Goal: Task Accomplishment & Management: Use online tool/utility

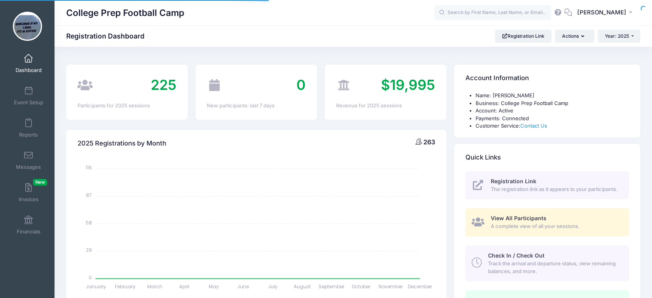
select select
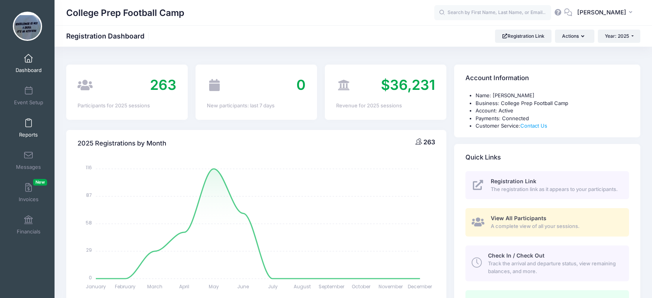
click at [24, 127] on link "Reports" at bounding box center [28, 128] width 37 height 27
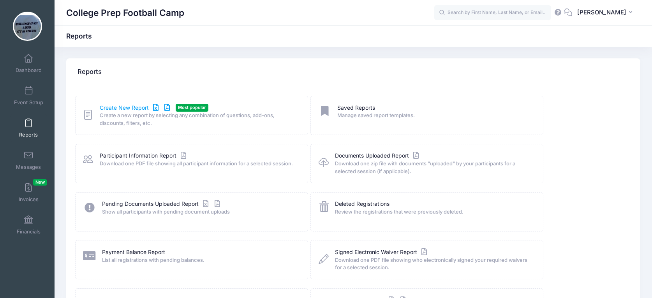
click at [122, 105] on link "Create New Report" at bounding box center [136, 108] width 72 height 8
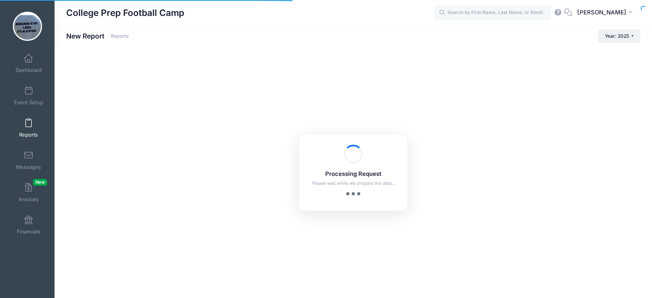
checkbox input "true"
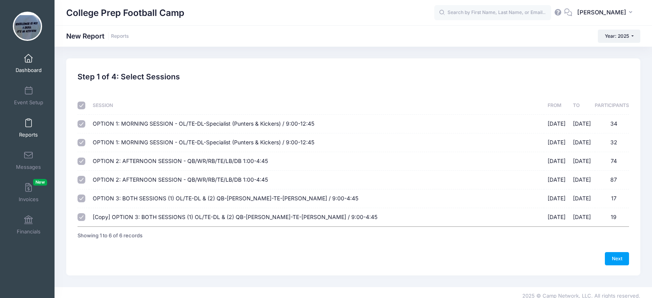
click at [33, 60] on link "Dashboard" at bounding box center [28, 63] width 37 height 27
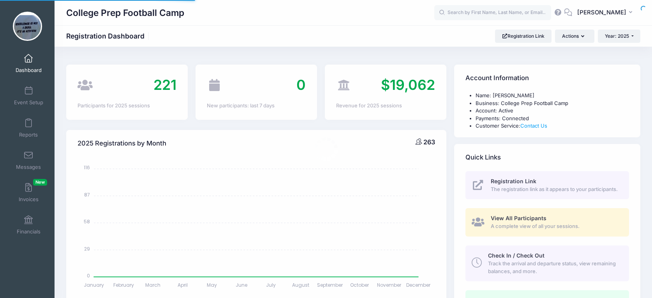
select select
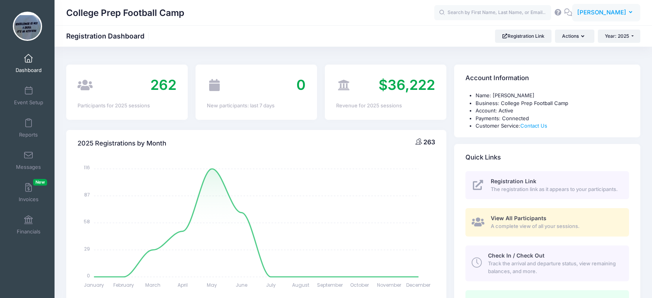
click at [617, 12] on span "[PERSON_NAME]" at bounding box center [601, 12] width 49 height 9
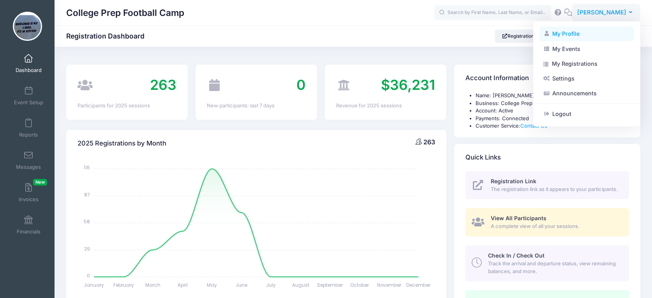
click at [569, 36] on link "My Profile" at bounding box center [586, 33] width 95 height 15
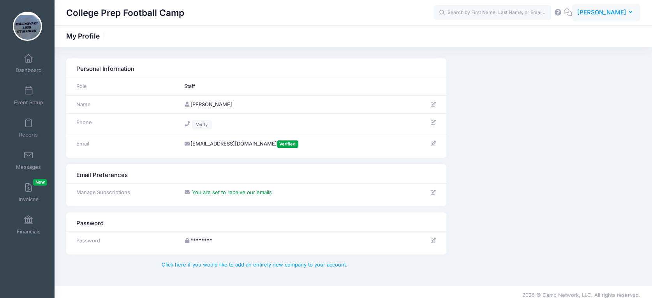
click at [605, 9] on span "[PERSON_NAME]" at bounding box center [601, 12] width 49 height 9
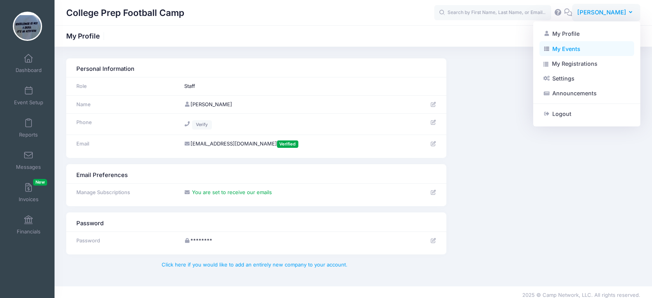
click at [576, 46] on link "My Events" at bounding box center [586, 48] width 95 height 15
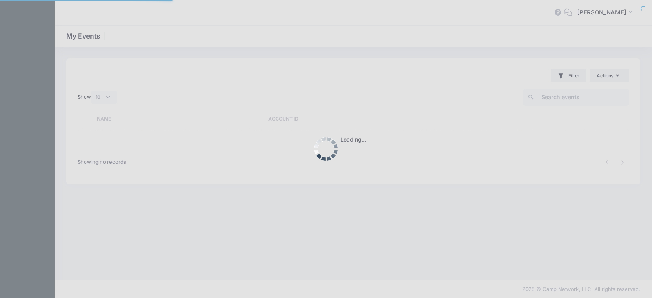
select select "10"
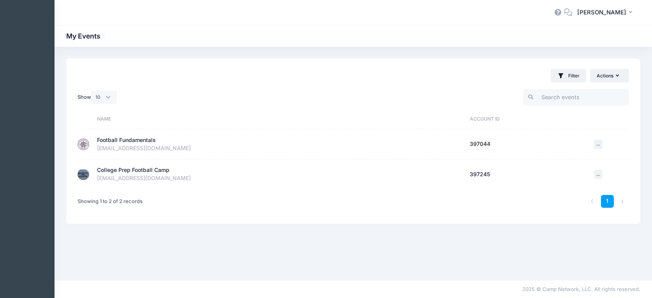
click at [129, 138] on div "Football Fundamentals" at bounding box center [126, 140] width 59 height 8
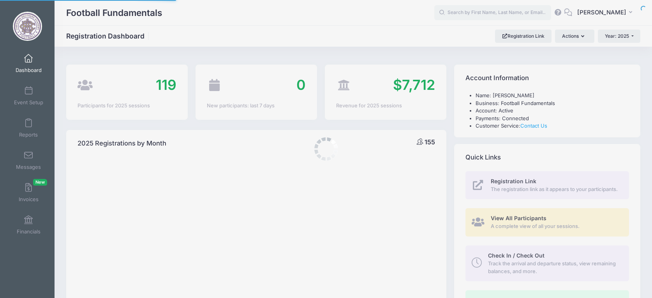
select select
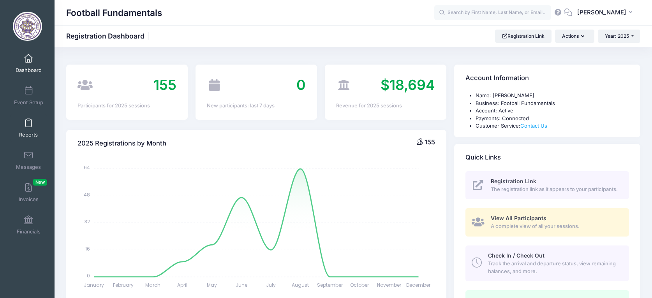
click at [29, 129] on link "Reports" at bounding box center [28, 128] width 37 height 27
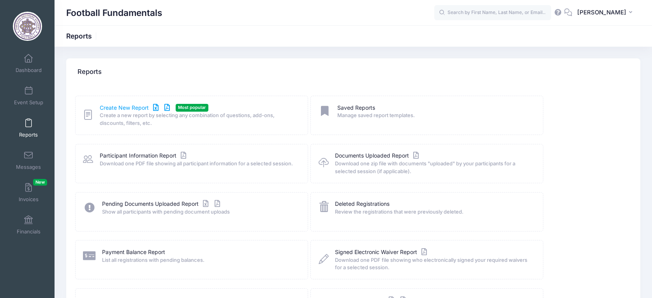
click at [113, 106] on link "Create New Report" at bounding box center [136, 108] width 72 height 8
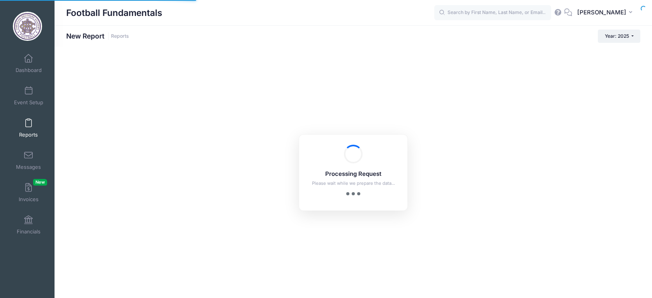
checkbox input "true"
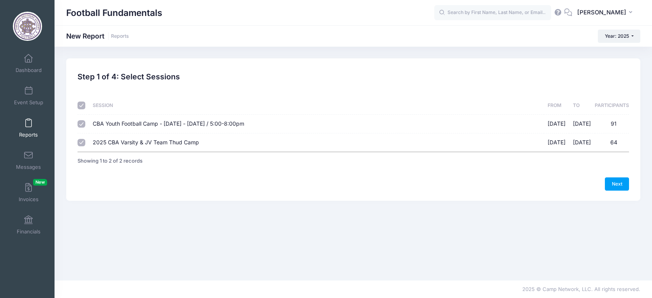
click at [81, 124] on input "CBA Youth Football Camp - [DATE] - [DATE] / 5:00-8:00pm [DATE] - [DATE] 91" at bounding box center [82, 124] width 8 height 8
checkbox input "false"
click at [622, 185] on link "Next" at bounding box center [617, 184] width 24 height 13
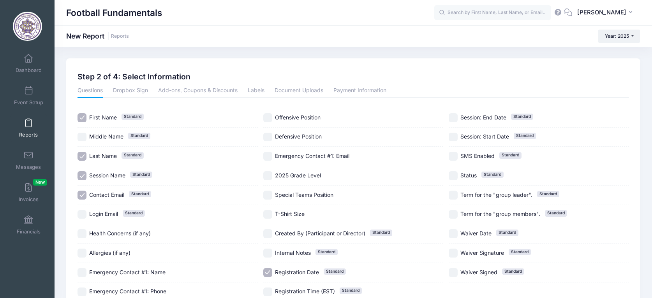
click at [81, 116] on input "First Name Standard" at bounding box center [82, 117] width 9 height 9
checkbox input "false"
click at [83, 154] on input "Last Name Standard" at bounding box center [82, 156] width 9 height 9
checkbox input "false"
click at [82, 175] on input "Session Name Standard" at bounding box center [82, 175] width 9 height 9
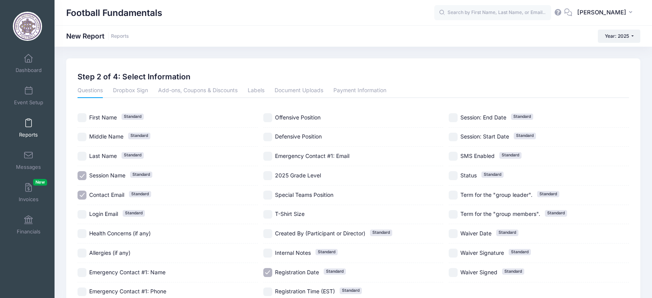
checkbox input "false"
click at [80, 191] on input "Contact Email Standard" at bounding box center [82, 195] width 9 height 9
checkbox input "false"
click at [269, 271] on input "Registration Date Standard" at bounding box center [267, 272] width 9 height 9
checkbox input "false"
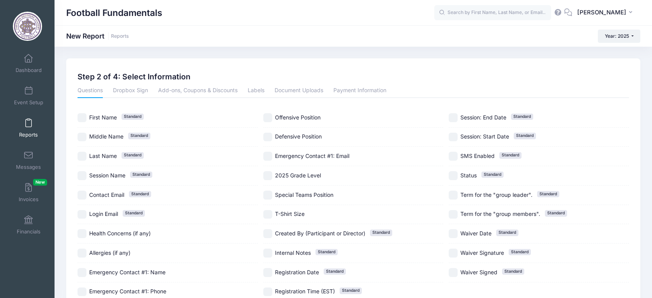
click at [268, 216] on input "T-Shirt Size" at bounding box center [267, 214] width 9 height 9
checkbox input "true"
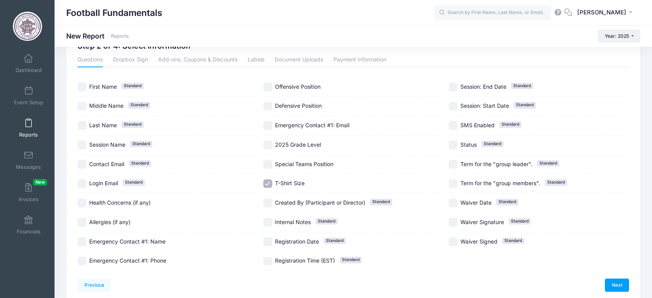
scroll to position [30, 0]
click at [613, 283] on link "Next" at bounding box center [617, 286] width 24 height 13
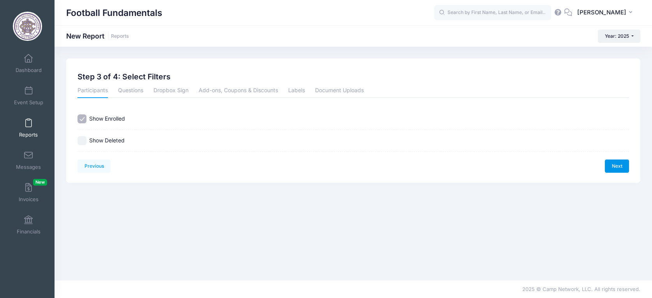
click at [613, 163] on link "Next" at bounding box center [617, 166] width 24 height 13
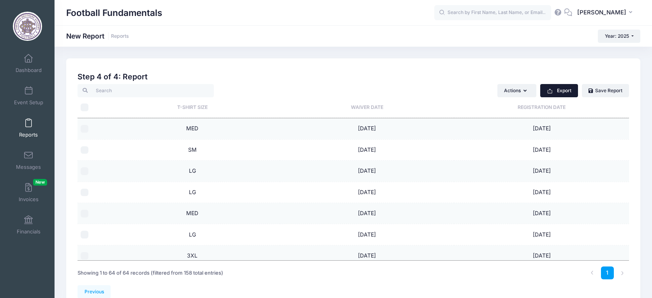
click at [564, 91] on button "Export" at bounding box center [559, 90] width 38 height 13
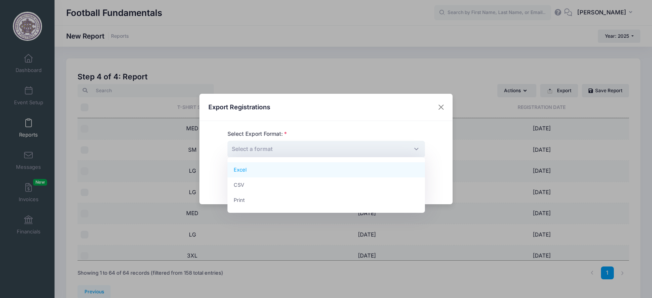
click at [316, 150] on span "Select a format" at bounding box center [325, 149] width 197 height 17
select select "excel"
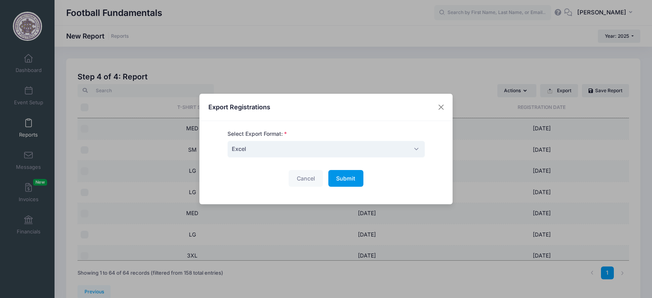
click at [341, 181] on span "Submit" at bounding box center [345, 178] width 19 height 7
